Goal: Task Accomplishment & Management: Complete application form

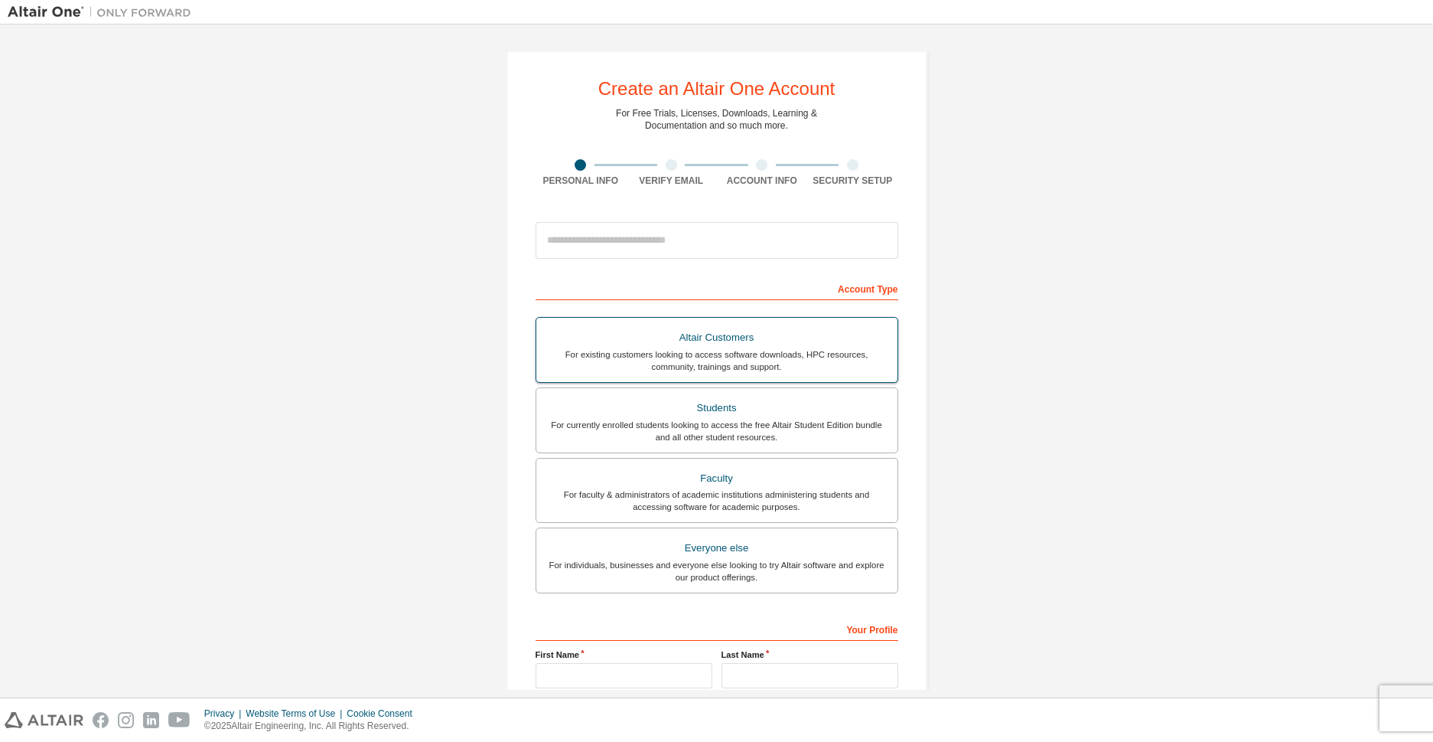
click at [705, 403] on div "Students" at bounding box center [717, 407] width 343 height 21
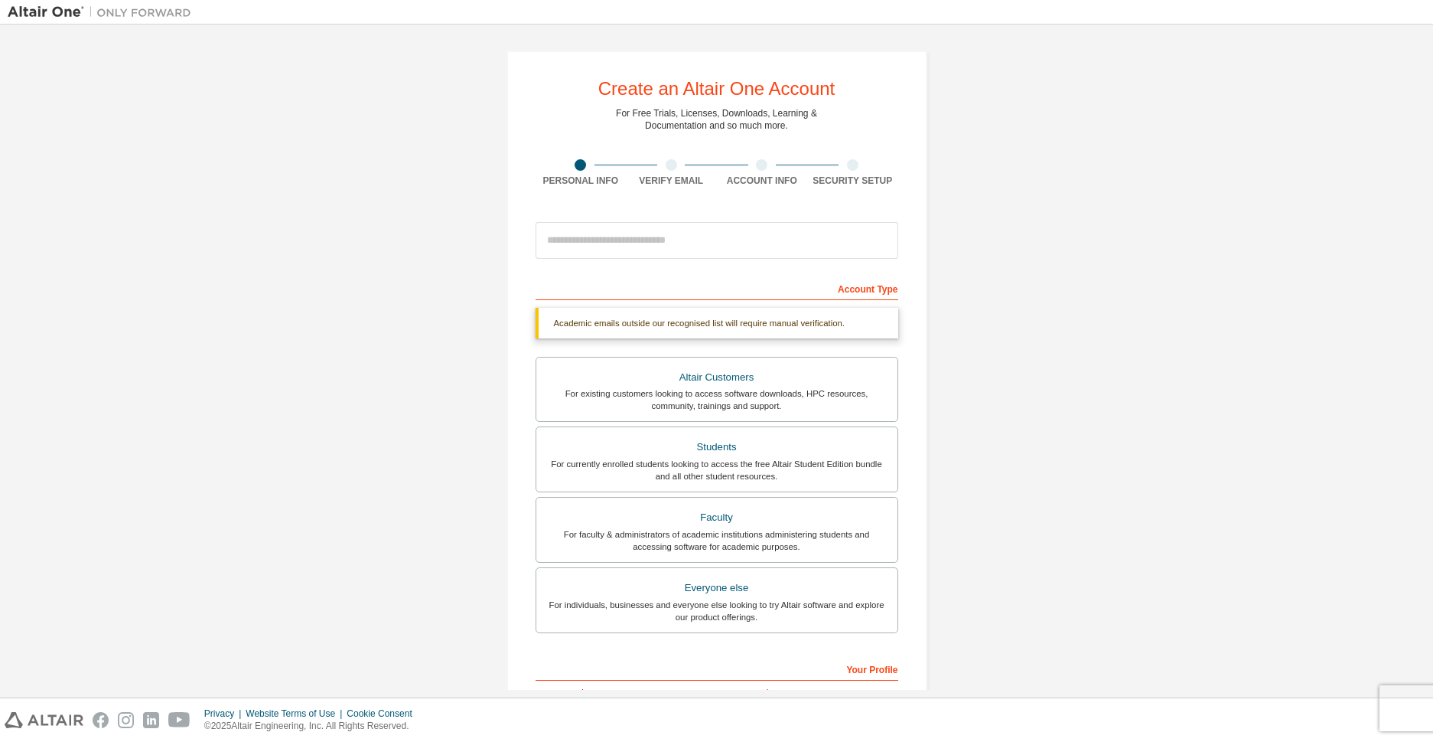
click at [689, 210] on div "Create an Altair One Account For Free Trials, Licenses, Downloads, Learning & D…" at bounding box center [717, 458] width 421 height 814
click at [679, 252] on input "email" at bounding box center [717, 240] width 363 height 37
type input "*"
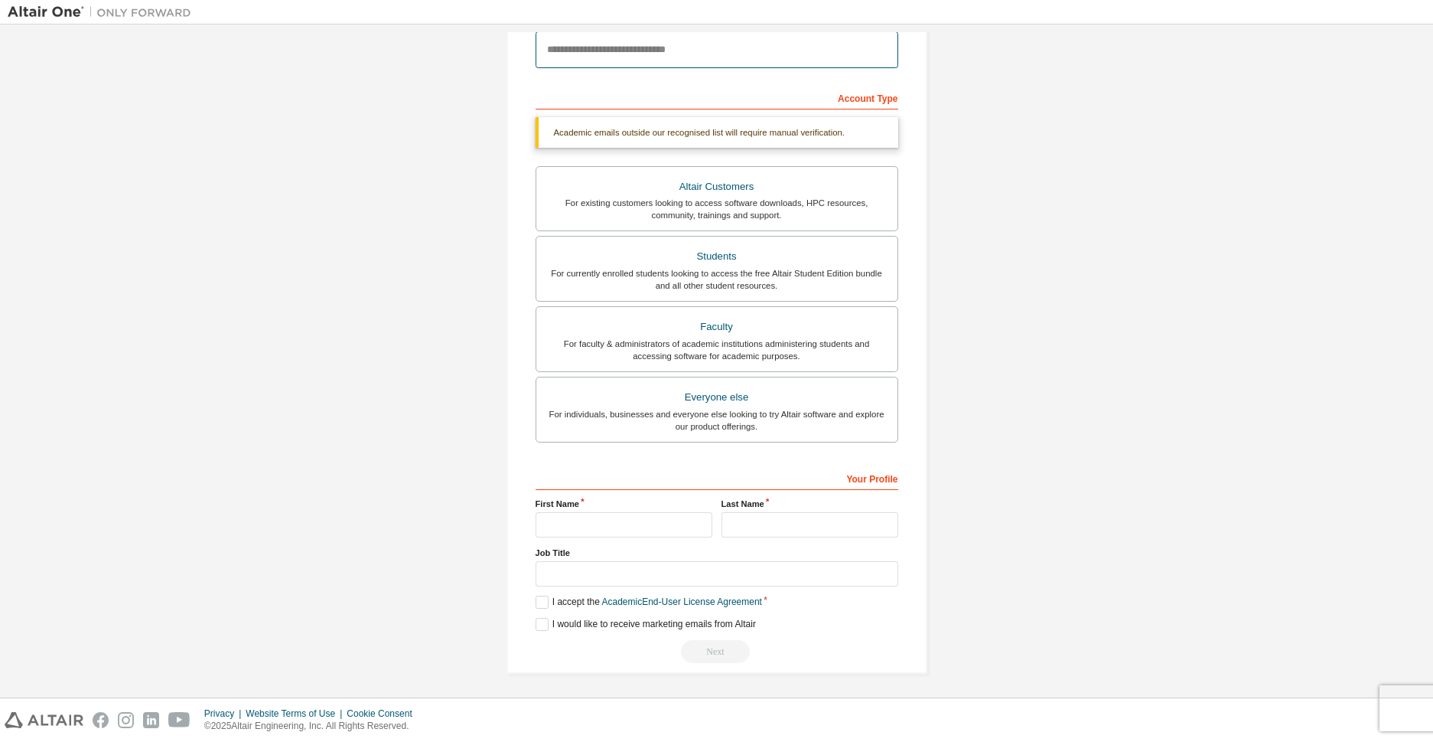
scroll to position [193, 0]
click at [628, 514] on input "text" at bounding box center [624, 522] width 177 height 25
click at [537, 594] on label "I accept the Academic End-User License Agreement" at bounding box center [649, 599] width 227 height 13
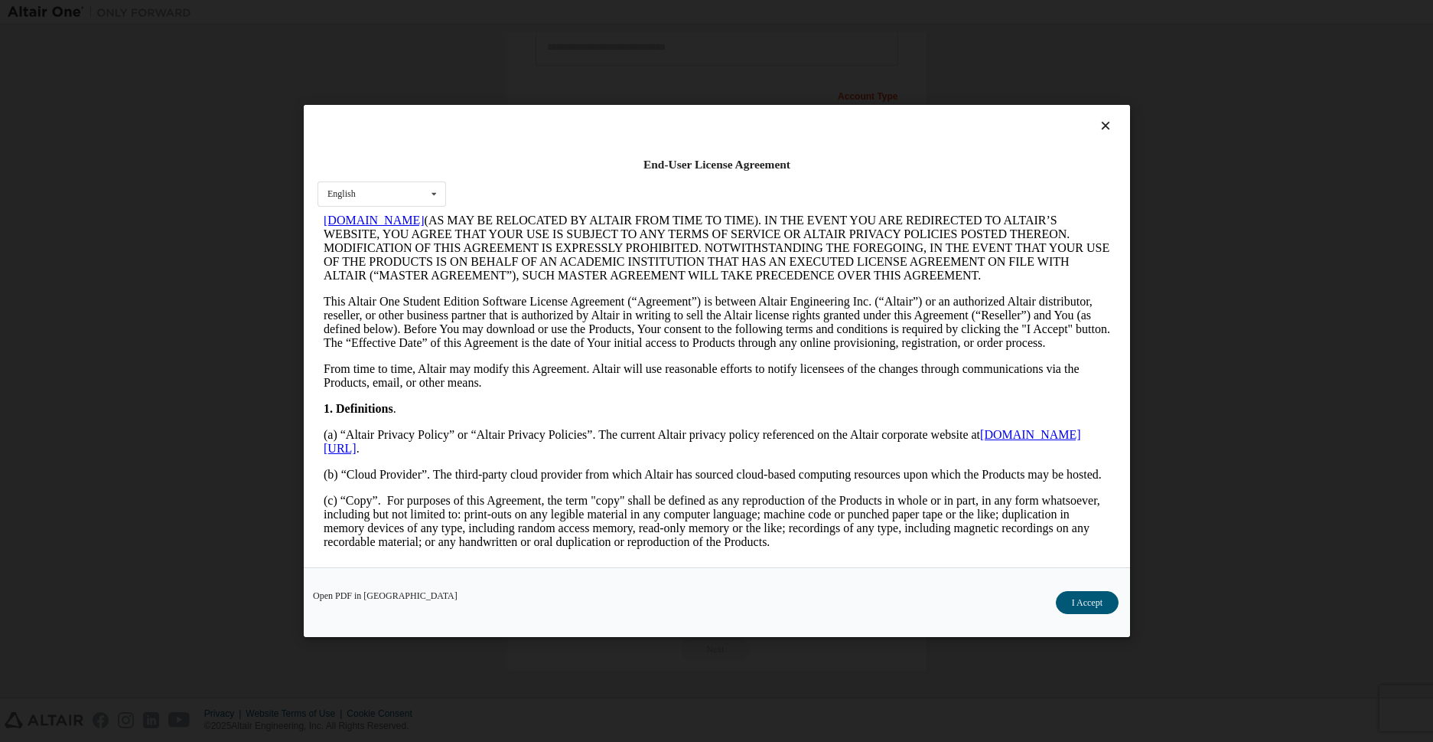
scroll to position [200, 0]
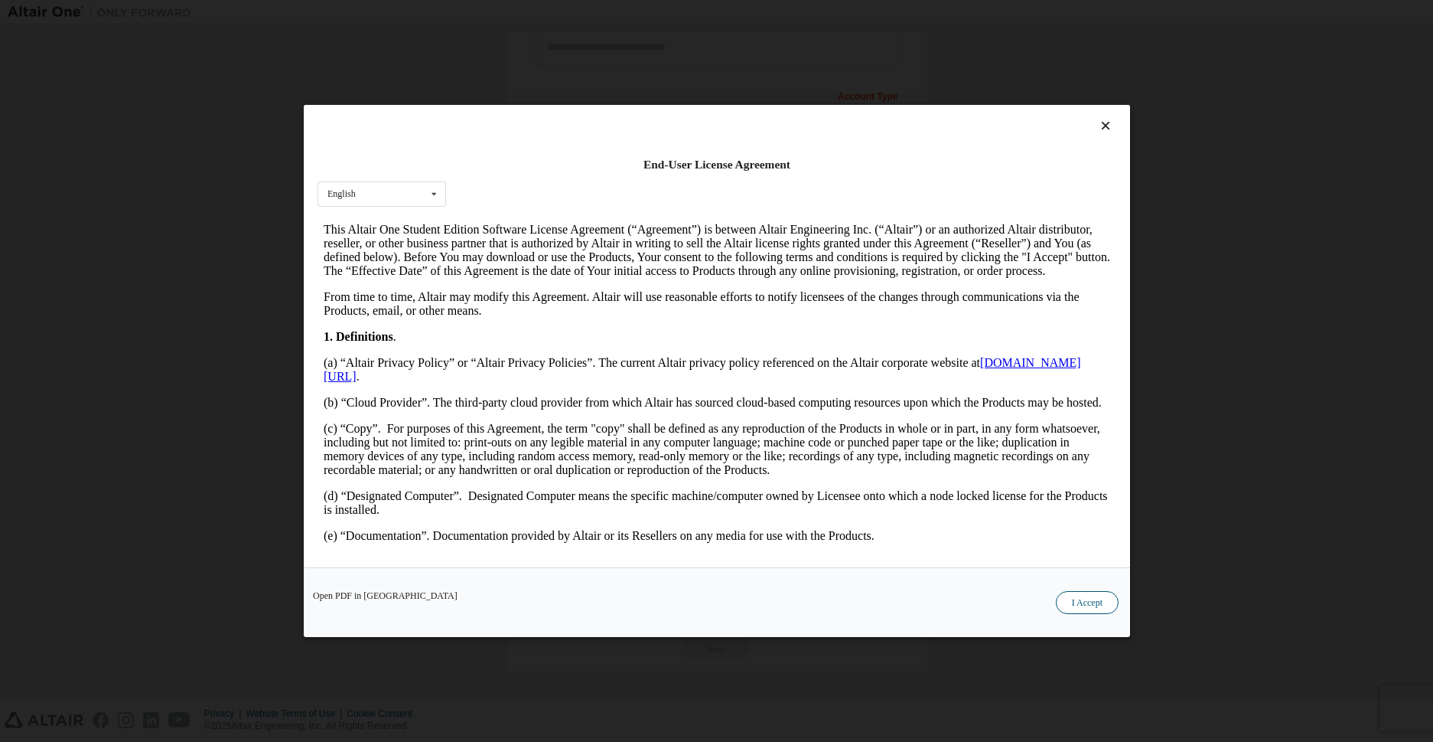
click at [1082, 613] on div "Open PDF in New Tab I Accept" at bounding box center [717, 602] width 827 height 70
click at [1075, 599] on button "I Accept" at bounding box center [1086, 602] width 63 height 23
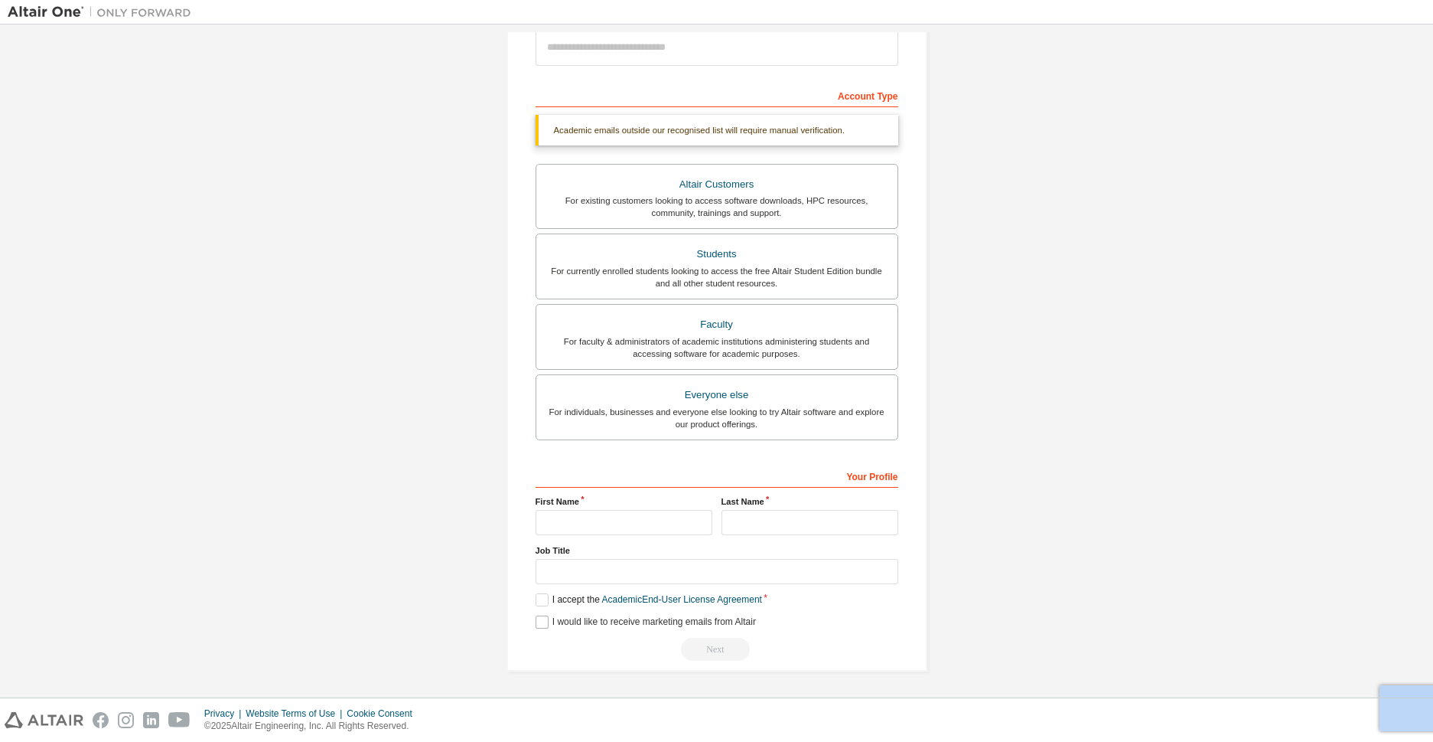
drag, startPoint x: 537, startPoint y: 608, endPoint x: 537, endPoint y: 617, distance: 8.4
click at [537, 617] on div "**********" at bounding box center [717, 562] width 363 height 198
click at [540, 616] on label "I would like to receive marketing emails from Altair" at bounding box center [646, 621] width 220 height 13
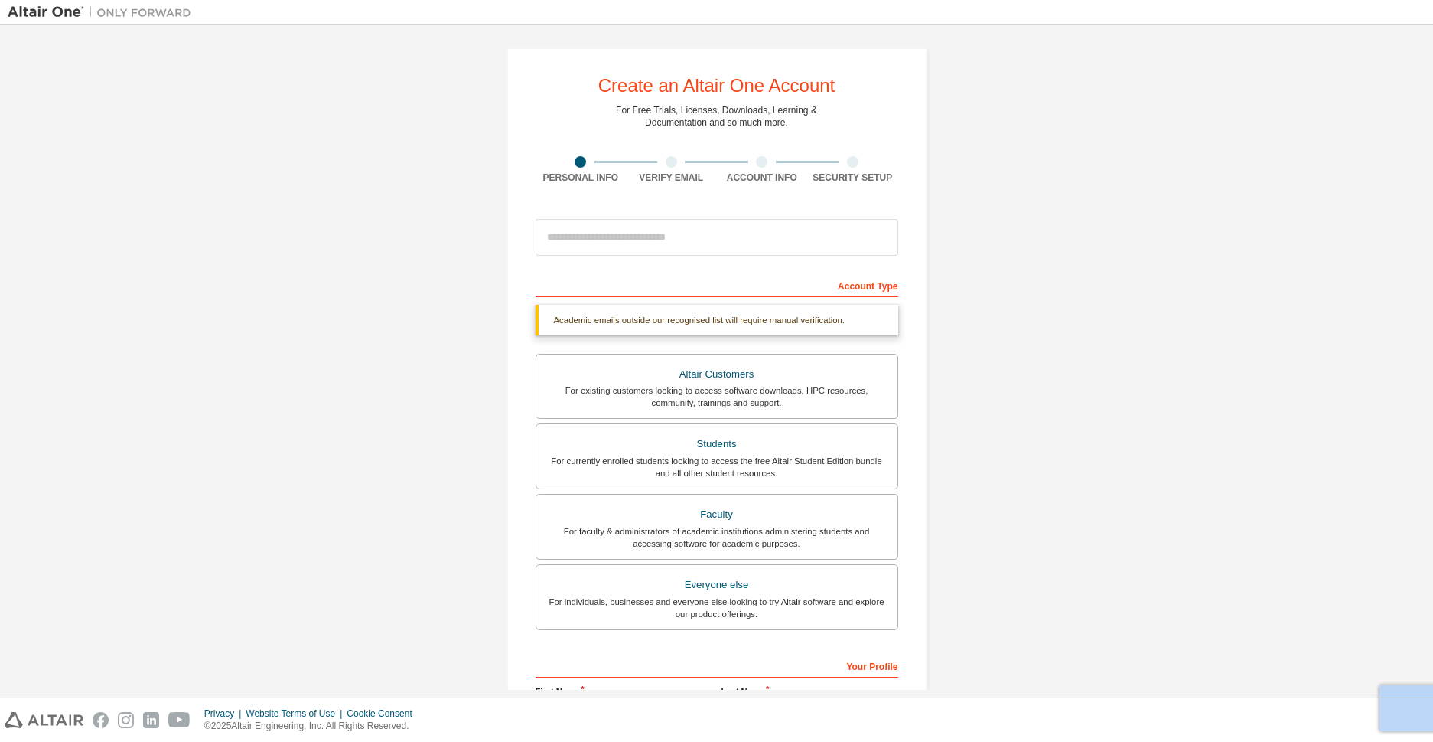
scroll to position [0, 0]
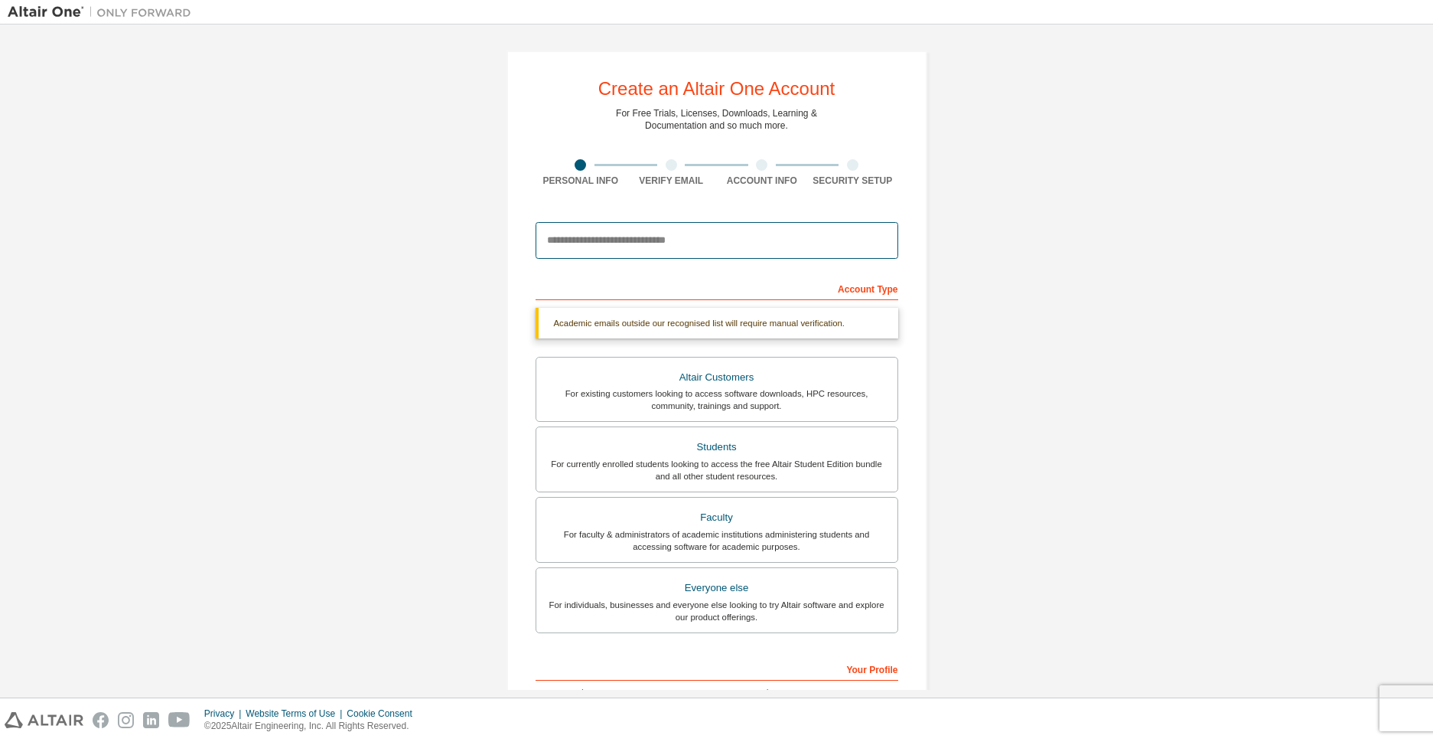
click at [703, 238] on input "email" at bounding box center [717, 240] width 363 height 37
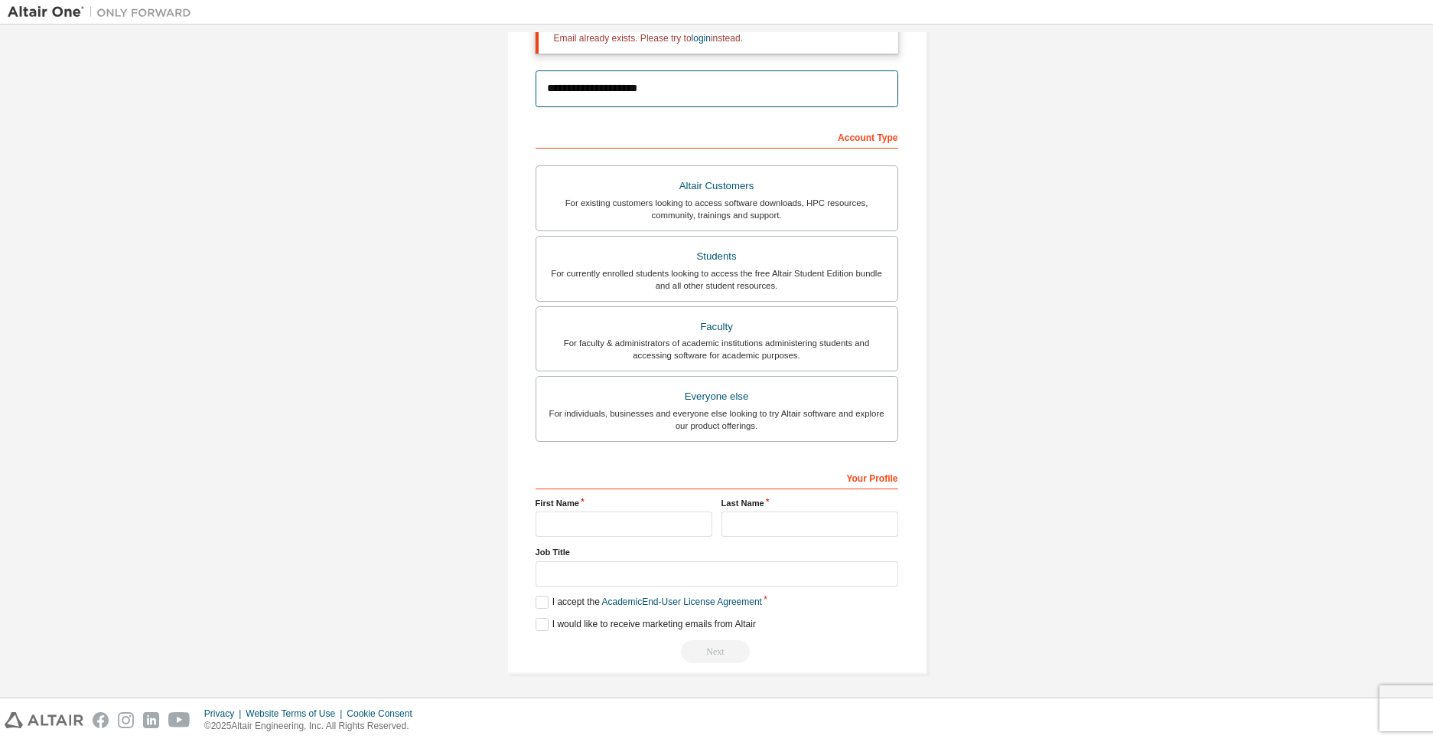
scroll to position [202, 0]
type input "**********"
click at [604, 524] on input "text" at bounding box center [624, 521] width 177 height 25
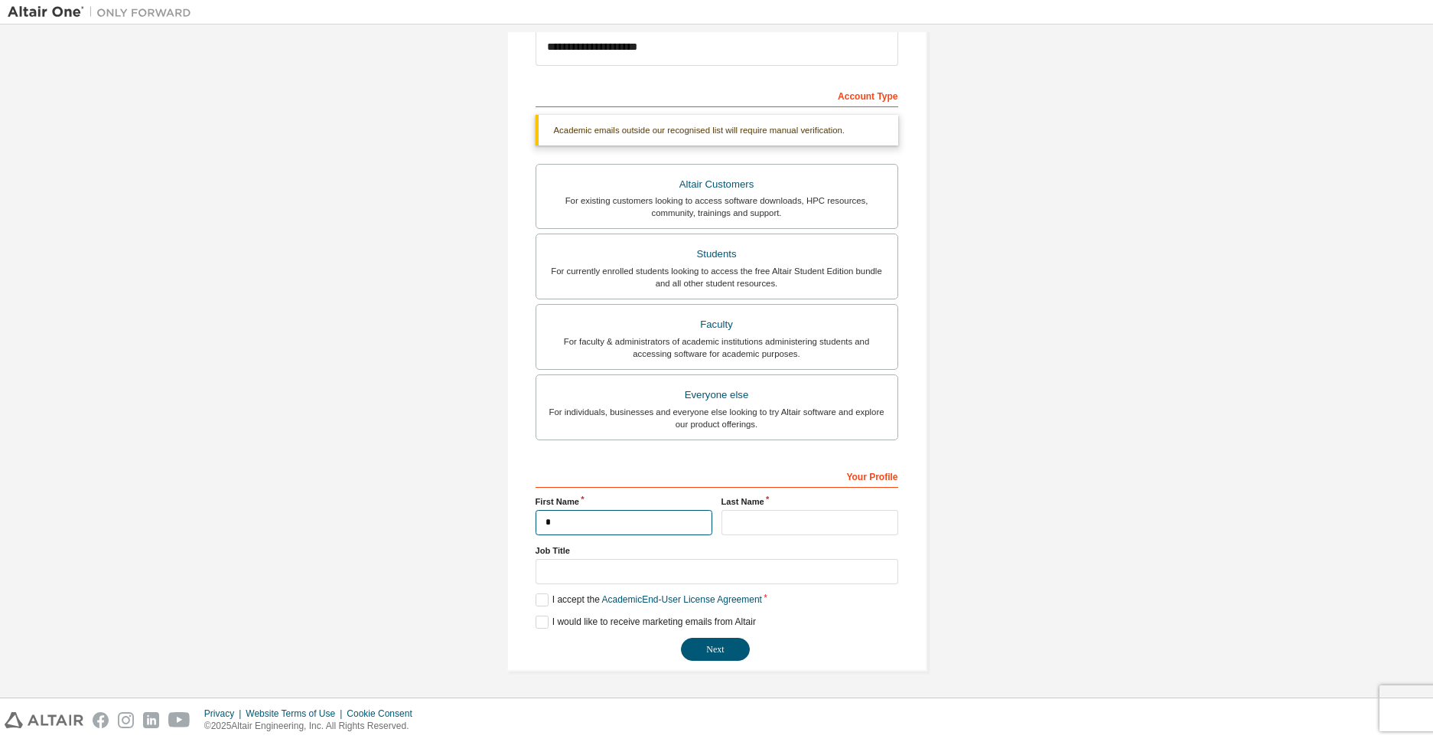
scroll to position [154, 0]
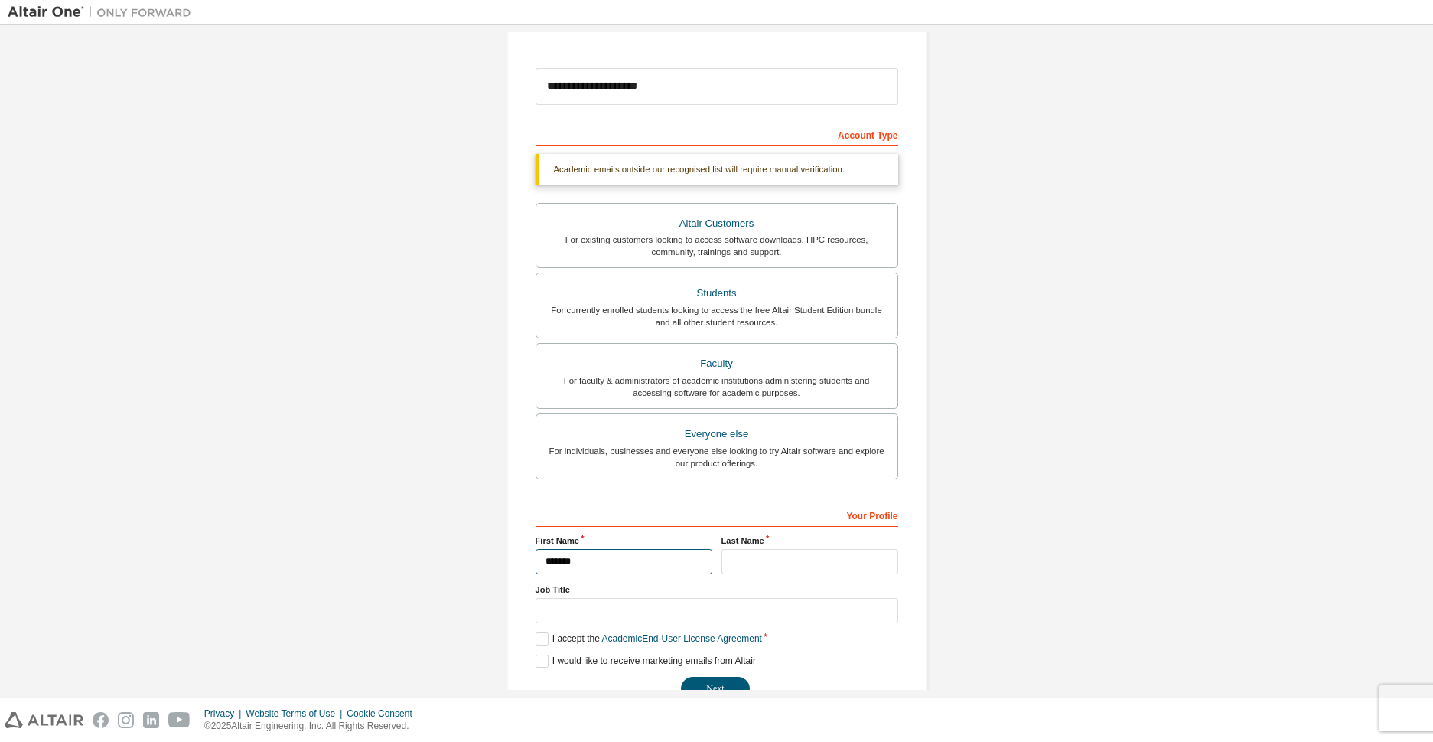
type input "*******"
click at [756, 559] on input "text" at bounding box center [810, 561] width 177 height 25
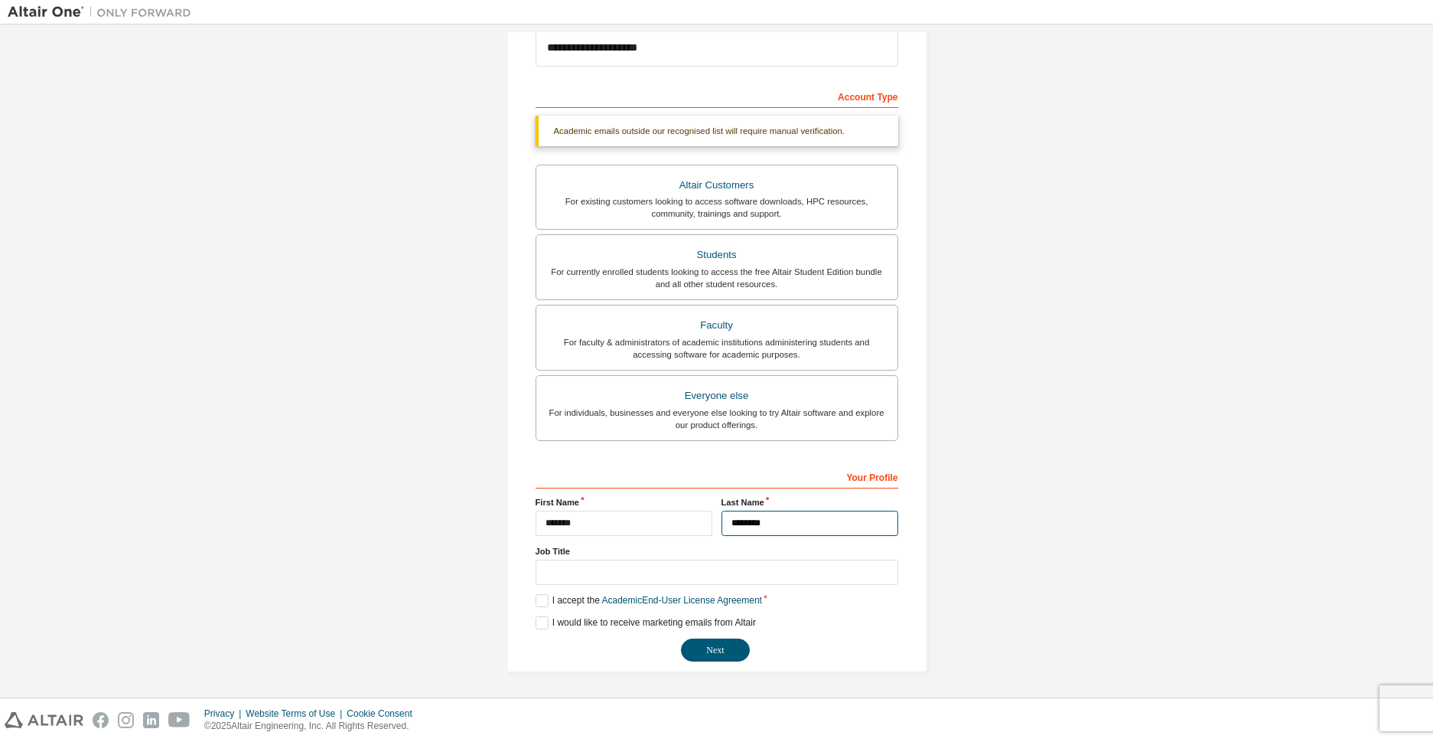
scroll to position [193, 0]
type input "********"
click at [713, 644] on button "Next" at bounding box center [715, 649] width 69 height 23
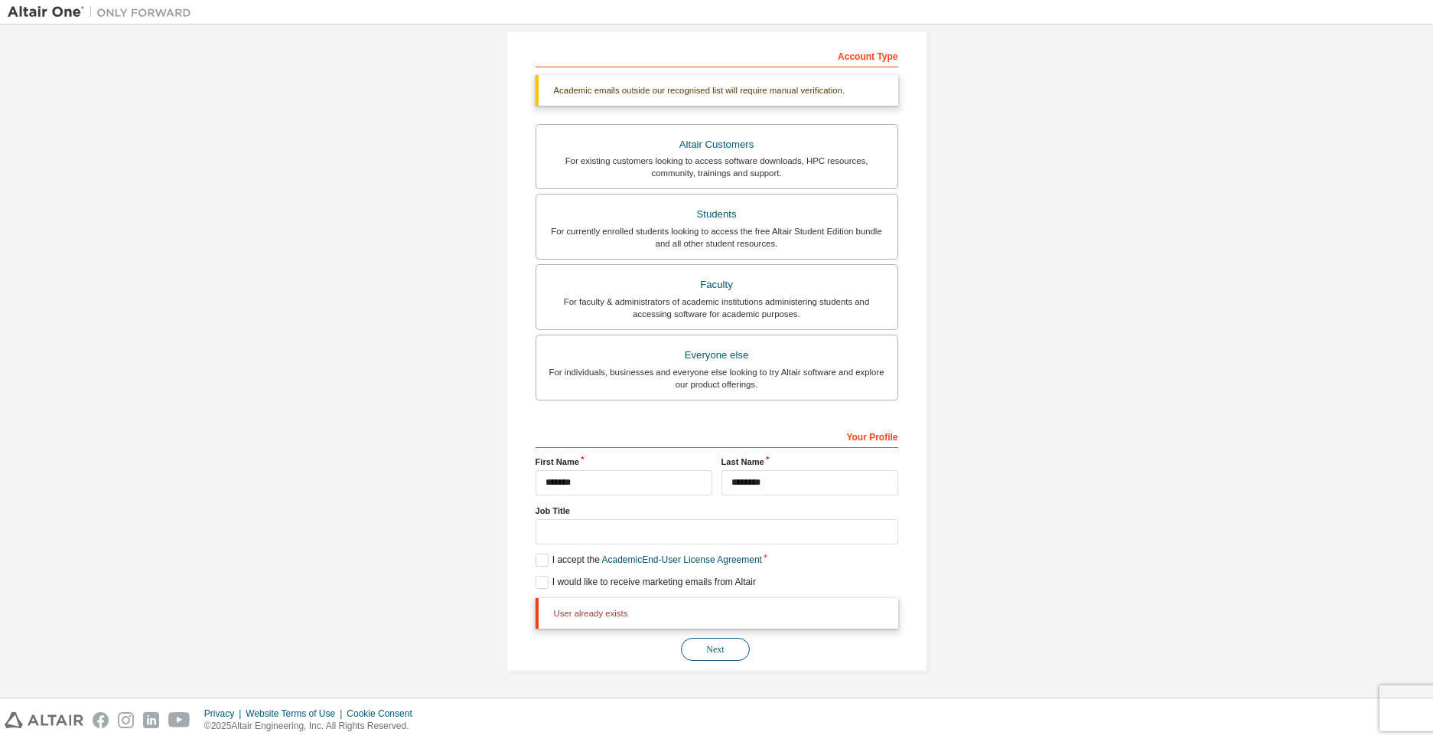
click at [726, 657] on button "Next" at bounding box center [715, 649] width 69 height 23
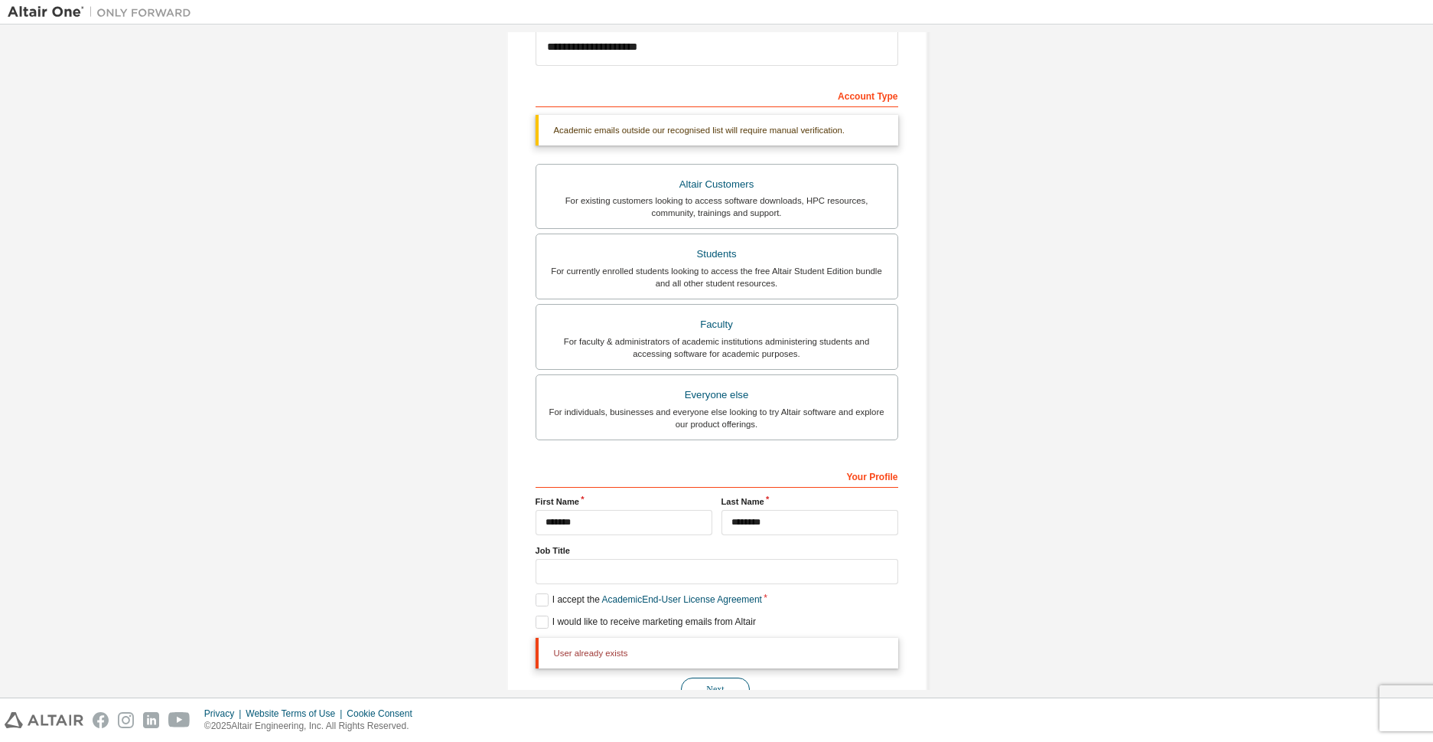
click at [726, 657] on div "User already exists Next" at bounding box center [717, 669] width 363 height 63
click at [726, 657] on div "Next" at bounding box center [717, 649] width 363 height 23
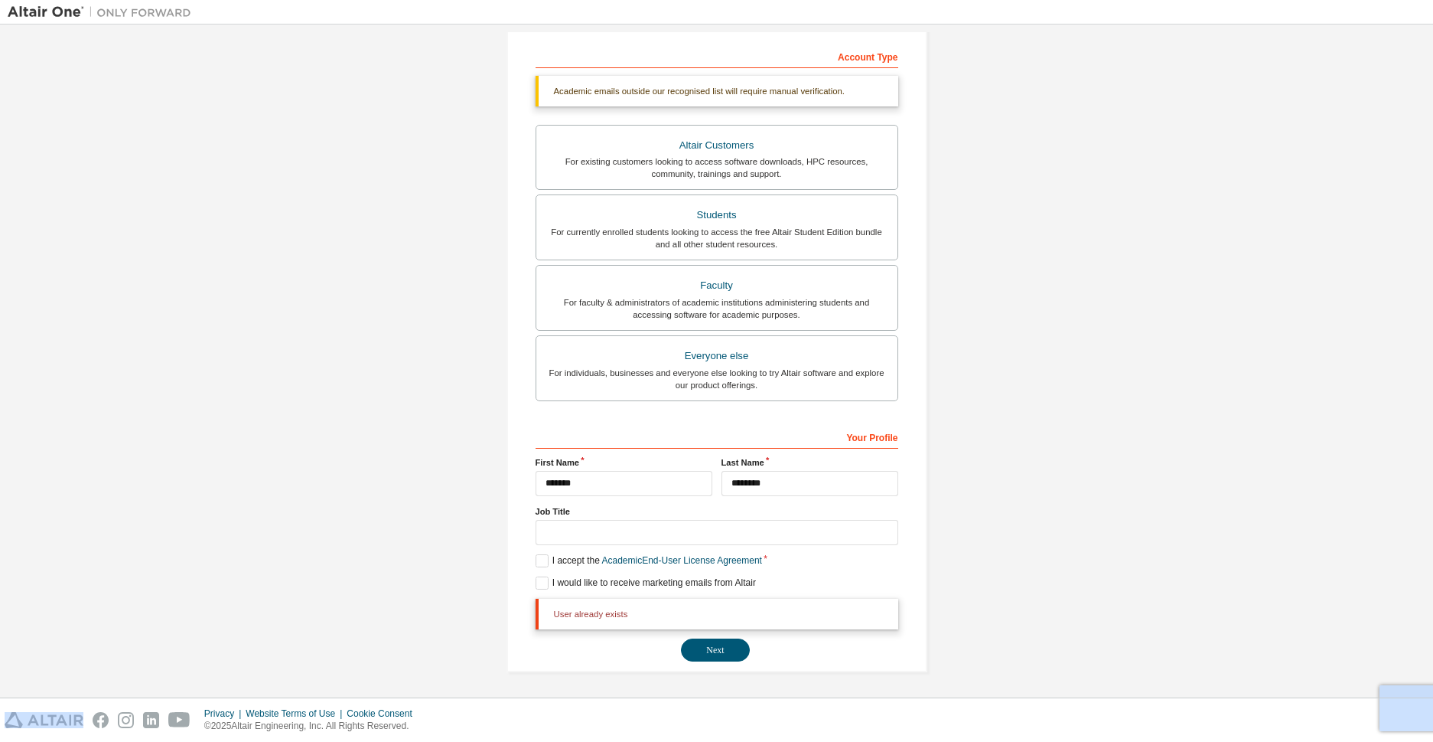
scroll to position [233, 0]
